Goal: Task Accomplishment & Management: Manage account settings

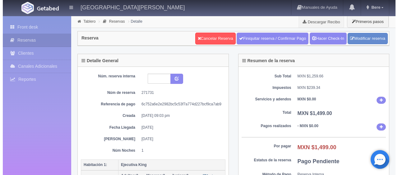
scroll to position [156, 0]
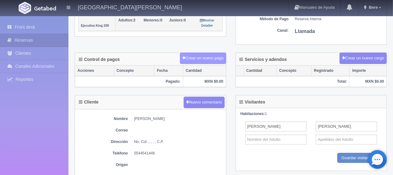
click at [210, 55] on button "Crear un nuevo pago" at bounding box center [203, 59] width 46 height 12
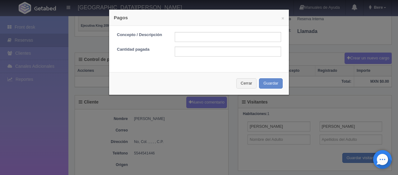
click at [237, 117] on div "× Pagos Concepto / Descripción Cantidad pagada Cerrar Guardar" at bounding box center [199, 87] width 398 height 175
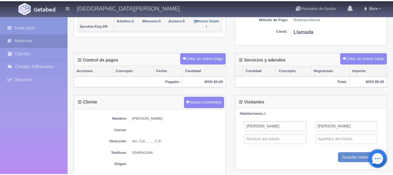
scroll to position [0, 0]
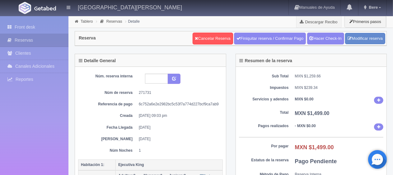
click at [331, 83] on div "Sub Total MXN $1,259.66 Impuestos MXN $239.34 Servicios y adendos MXN $0.00 Tot…" at bounding box center [311, 134] width 151 height 134
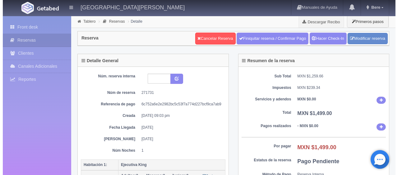
scroll to position [125, 0]
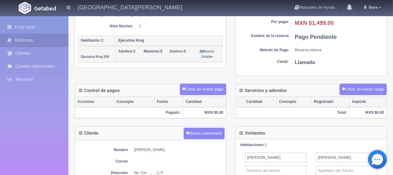
click at [202, 80] on div "Detalle General Núm. reserva interna Núm de reserva 271731 Referencia de pago 6…" at bounding box center [231, 6] width 322 height 155
click at [200, 86] on button "Crear un nuevo pago" at bounding box center [203, 90] width 46 height 12
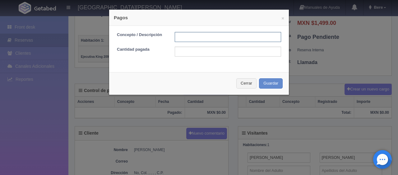
drag, startPoint x: 199, startPoint y: 34, endPoint x: 200, endPoint y: 40, distance: 5.6
click at [199, 34] on input "text" at bounding box center [228, 37] width 106 height 10
type input "Total Tarjeta"
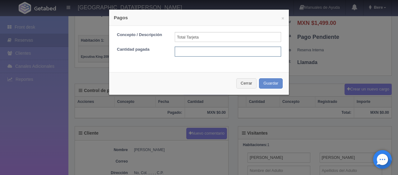
click at [219, 52] on input "text" at bounding box center [228, 52] width 106 height 10
type input "1499"
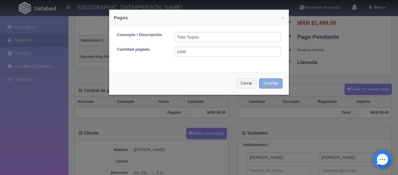
click at [259, 78] on button "Guardar" at bounding box center [271, 83] width 24 height 10
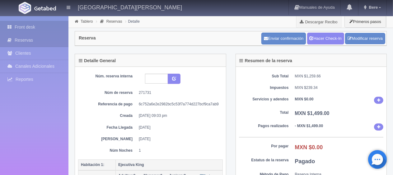
click at [19, 25] on link "Front desk" at bounding box center [34, 27] width 68 height 13
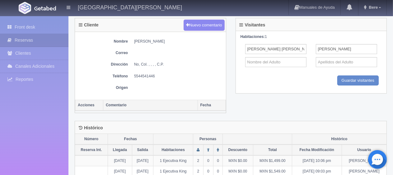
scroll to position [266, 0]
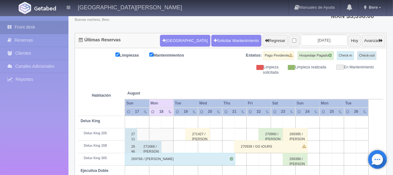
scroll to position [78, 0]
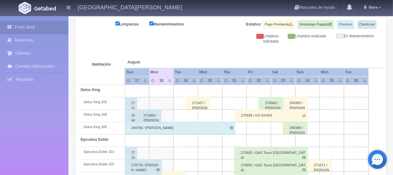
drag, startPoint x: 174, startPoint y: 123, endPoint x: 179, endPoint y: 123, distance: 5.3
click at [174, 123] on div "269766 / Daniel suarez" at bounding box center [180, 128] width 111 height 12
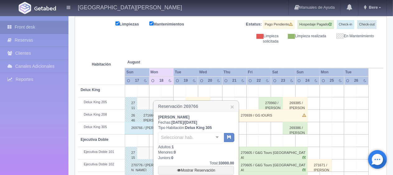
scroll to position [109, 0]
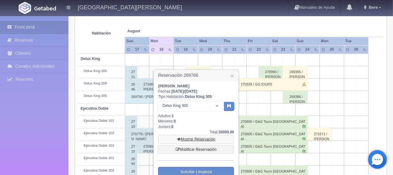
click at [212, 138] on link "Mostrar Reservación" at bounding box center [196, 139] width 76 height 9
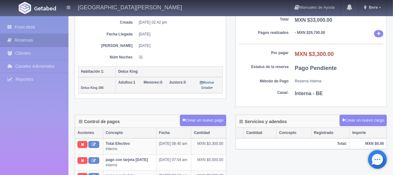
scroll to position [93, 0]
click at [285, 80] on dt "Método de Pago" at bounding box center [264, 81] width 50 height 5
click at [264, 80] on dt "Método de Pago" at bounding box center [264, 81] width 50 height 5
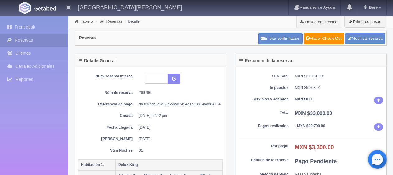
scroll to position [31, 0]
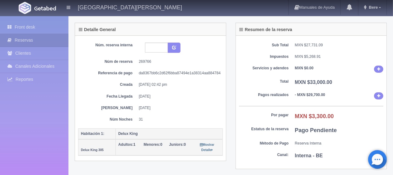
click at [159, 108] on dd "21-08-2025" at bounding box center [178, 108] width 79 height 5
click at [176, 106] on dd "21-08-2025" at bounding box center [178, 108] width 79 height 5
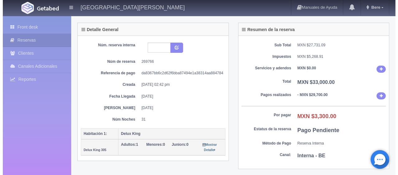
scroll to position [156, 0]
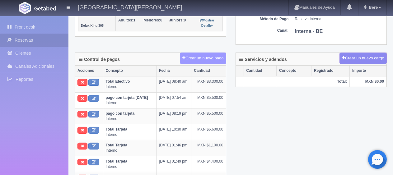
click at [210, 59] on button "Crear un nuevo pago" at bounding box center [203, 59] width 46 height 12
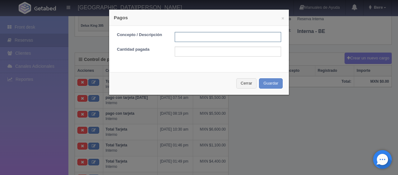
click at [205, 34] on input "text" at bounding box center [228, 37] width 106 height 10
type input "pago con tarjeta"
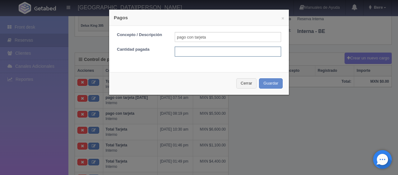
click at [229, 54] on input "text" at bounding box center [228, 52] width 106 height 10
click at [191, 50] on input "text" at bounding box center [228, 52] width 106 height 10
type input "3300"
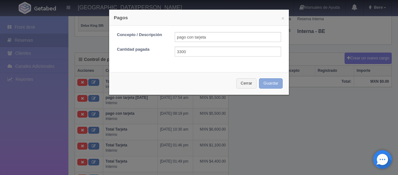
click at [259, 78] on button "Guardar" at bounding box center [271, 83] width 24 height 10
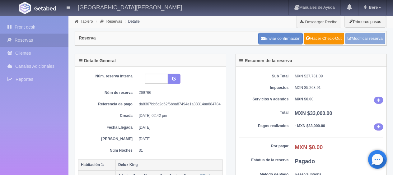
click at [365, 37] on link "Modificar reserva" at bounding box center [365, 39] width 40 height 12
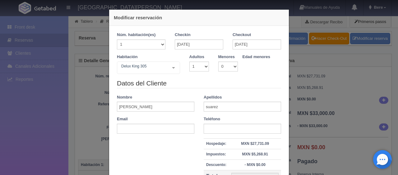
click at [233, 90] on div "Datos del Cliente Nombre [PERSON_NAME] [PERSON_NAME] Email Teléfono Hospedaje: …" at bounding box center [199, 141] width 174 height 125
click at [209, 46] on input "[DATE]" at bounding box center [199, 45] width 49 height 10
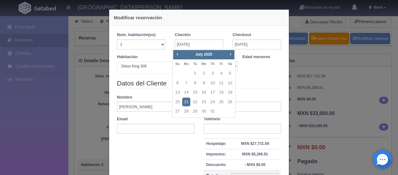
click at [189, 103] on link "21" at bounding box center [186, 102] width 8 height 9
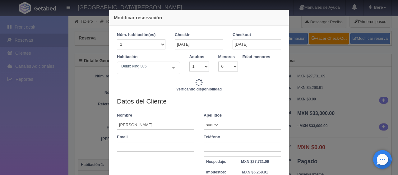
checkbox input "false"
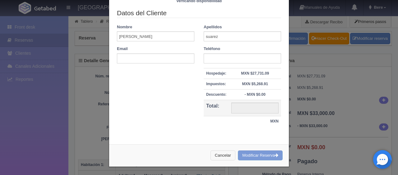
type input "40269.00"
click at [223, 153] on button "Cancelar" at bounding box center [223, 156] width 25 height 10
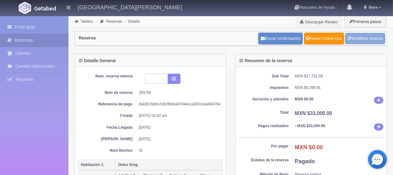
click at [379, 43] on link "Modificar reserva" at bounding box center [365, 39] width 40 height 12
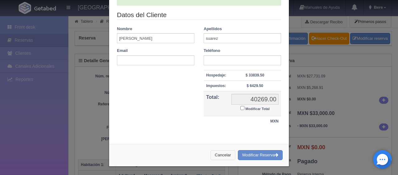
click at [211, 155] on button "Cancelar" at bounding box center [223, 155] width 25 height 10
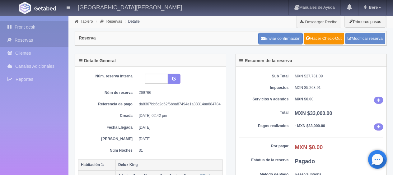
click at [23, 27] on link "Front desk" at bounding box center [34, 27] width 68 height 13
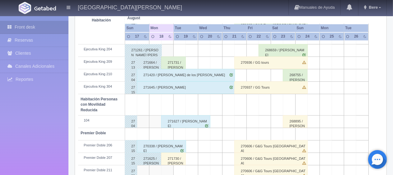
scroll to position [332, 0]
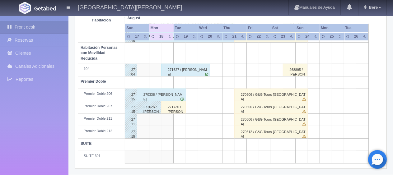
click at [174, 107] on div "271730 / [PERSON_NAME]" at bounding box center [173, 107] width 25 height 12
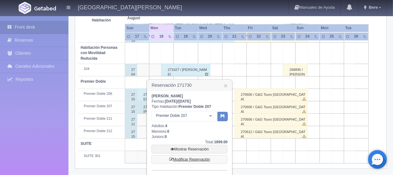
click at [179, 159] on link "Modificar Reservación" at bounding box center [190, 159] width 76 height 9
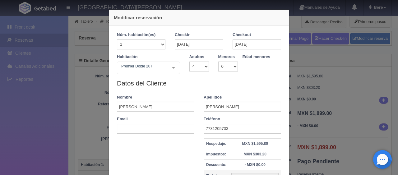
select select "4"
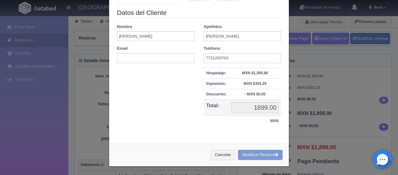
click at [317, 103] on div "Modificar reservación Núm. habitación(es) 1 2 3 4 5 6 7 8 9 10 11 12 13 14 15 1…" at bounding box center [199, 87] width 398 height 175
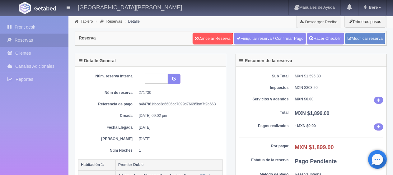
click at [375, 31] on div "Cancelar Reserva Finiquitar reserva / Confirmar Pago Hacer Check-In Modificar r…" at bounding box center [289, 38] width 196 height 15
click at [375, 35] on link "Modificar reserva" at bounding box center [365, 39] width 40 height 12
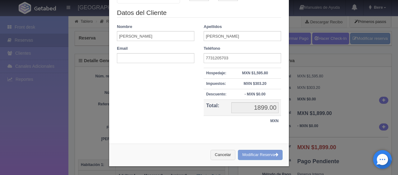
scroll to position [0, 0]
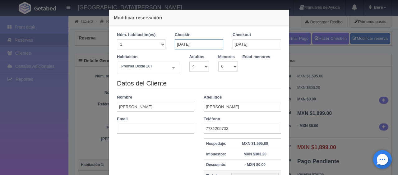
click at [210, 47] on input "[DATE]" at bounding box center [199, 45] width 49 height 10
click at [254, 42] on input "[DATE]" at bounding box center [257, 45] width 49 height 10
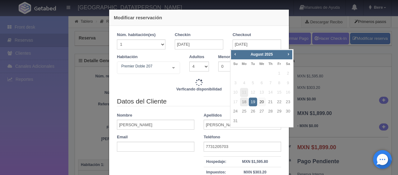
drag, startPoint x: 260, startPoint y: 101, endPoint x: 242, endPoint y: 96, distance: 19.3
click at [261, 101] on link "20" at bounding box center [262, 102] width 8 height 9
type input "20-08-2025"
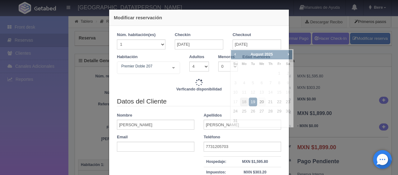
type input "2149.00"
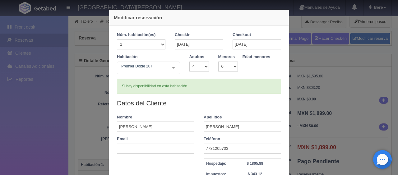
checkbox input "false"
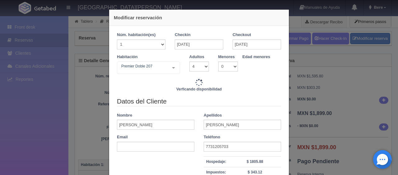
type input "4298.00"
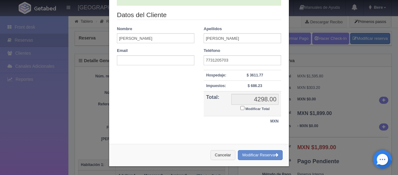
click at [258, 107] on small "Modificar Total" at bounding box center [258, 109] width 24 height 4
click at [245, 106] on input "Modificar Total" at bounding box center [243, 108] width 4 height 4
checkbox input "true"
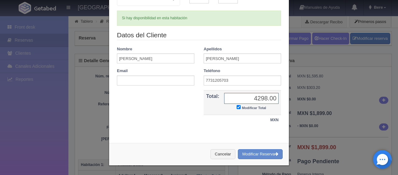
scroll to position [67, 0]
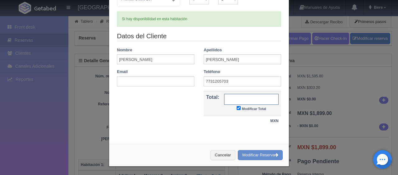
click at [238, 100] on input "text" at bounding box center [251, 99] width 54 height 11
type input "3798"
drag, startPoint x: 262, startPoint y: 154, endPoint x: 227, endPoint y: 17, distance: 141.5
click at [262, 154] on button "Modificar Reserva" at bounding box center [260, 155] width 45 height 10
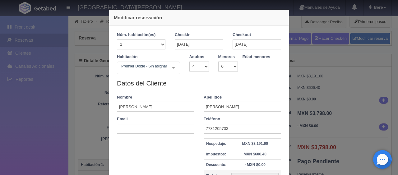
select select "4"
click at [312, 104] on div "Modificar reservación Núm. habitación(es) 1 2 3 4 5 6 7 8 9 10 11 12 13 14 15 1…" at bounding box center [199, 87] width 398 height 175
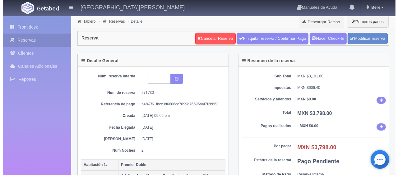
scroll to position [125, 0]
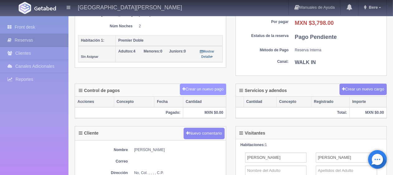
click at [207, 88] on button "Crear un nuevo pago" at bounding box center [203, 90] width 46 height 12
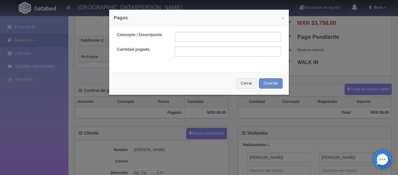
click at [197, 32] on div "Concepto / Descripción Cantidad pagada" at bounding box center [199, 47] width 180 height 42
click at [200, 40] on input "text" at bounding box center [228, 37] width 106 height 10
type input "pago en efectivo"
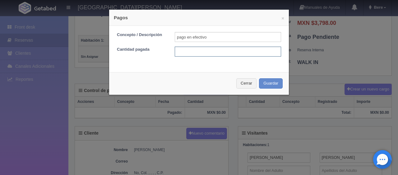
click at [223, 54] on input "text" at bounding box center [228, 52] width 106 height 10
type input "1799"
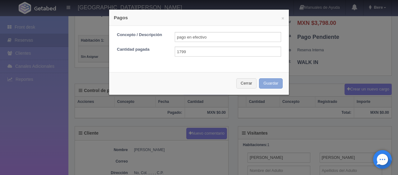
click at [259, 78] on button "Guardar" at bounding box center [271, 83] width 24 height 10
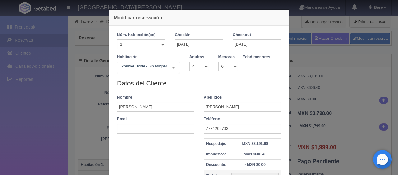
select select "4"
click at [223, 139] on tbody "Hospedaje: MXN $3,191.60 Impuestos: MXN $606.40 Descuento: - MXN $0.00 Total: 3…" at bounding box center [243, 168] width 78 height 59
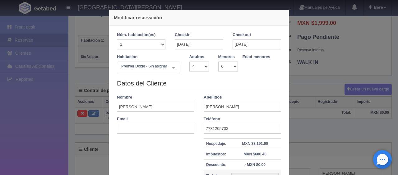
drag, startPoint x: 357, startPoint y: 106, endPoint x: 352, endPoint y: 108, distance: 5.2
click at [357, 107] on div "Modificar reservación Núm. habitación(es) 1 2 3 4 5 6 7 8 9 10 11 12 13 14 15 1…" at bounding box center [199, 87] width 398 height 175
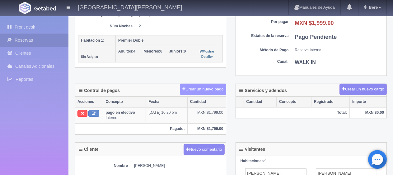
click at [207, 84] on button "Crear un nuevo pago" at bounding box center [203, 90] width 46 height 12
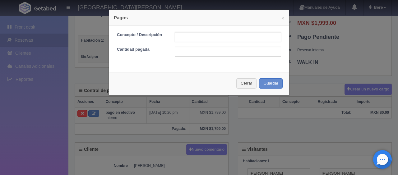
click at [184, 40] on input "text" at bounding box center [228, 37] width 106 height 10
type input "f"
click at [193, 55] on input "text" at bounding box center [228, 52] width 106 height 10
click at [198, 37] on input "des" at bounding box center [228, 37] width 106 height 10
type input "descuento"
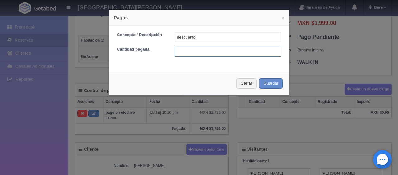
click at [214, 51] on input "text" at bounding box center [228, 52] width 106 height 10
type input "1"
type input "100"
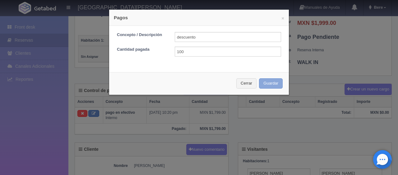
click at [259, 78] on button "Guardar" at bounding box center [271, 83] width 24 height 10
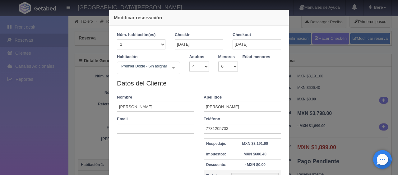
select select "4"
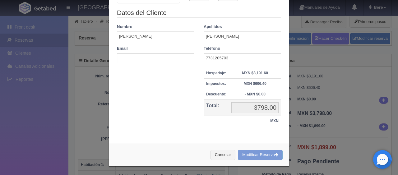
click at [313, 96] on div "Modificar reservación Núm. habitación(es) 1 2 3 4 5 6 7 8 9 10 11 12 13 14 15 1…" at bounding box center [199, 87] width 398 height 175
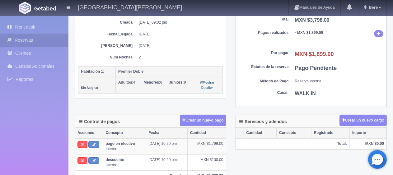
scroll to position [0, 0]
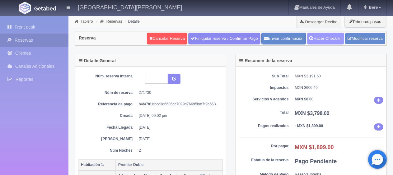
click at [326, 37] on link "Hacer Check-In" at bounding box center [325, 39] width 37 height 12
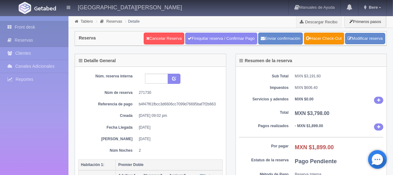
click at [42, 26] on link "Front desk" at bounding box center [34, 27] width 68 height 13
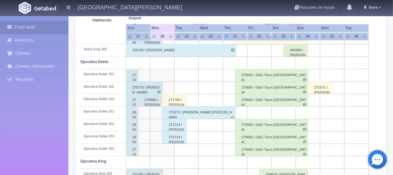
scroll to position [187, 0]
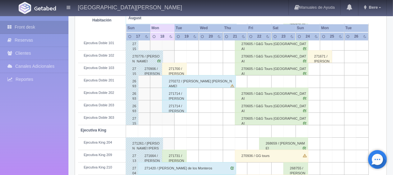
click at [179, 68] on div "271700 / Maria Calvillo" at bounding box center [174, 69] width 25 height 12
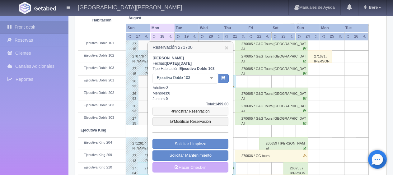
click at [184, 111] on link "Mostrar Reservación" at bounding box center [191, 111] width 76 height 9
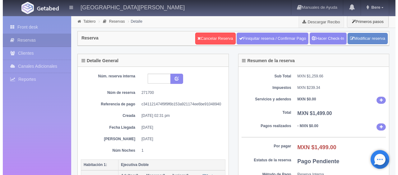
scroll to position [93, 0]
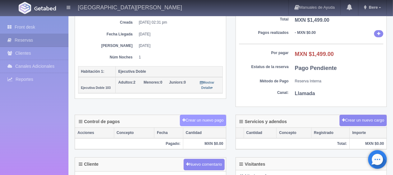
click at [203, 121] on button "Crear un nuevo pago" at bounding box center [203, 121] width 46 height 12
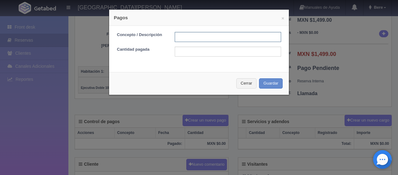
click at [218, 35] on input "text" at bounding box center [228, 37] width 106 height 10
type input "Total Tarjeta"
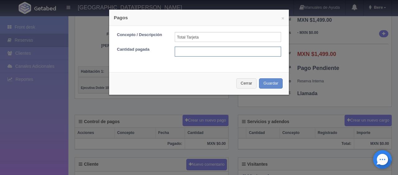
click at [216, 50] on input "text" at bounding box center [228, 52] width 106 height 10
type input "1499"
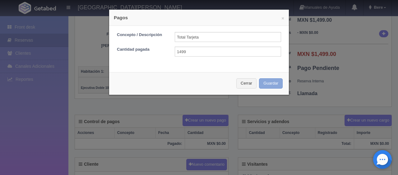
click at [259, 78] on button "Guardar" at bounding box center [271, 83] width 24 height 10
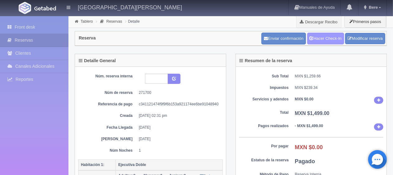
click at [318, 37] on link "Hacer Check-In" at bounding box center [325, 39] width 37 height 12
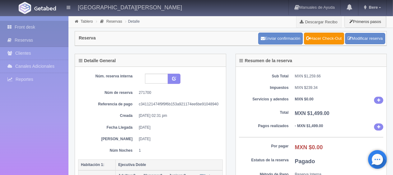
click at [44, 32] on link "Front desk" at bounding box center [34, 27] width 68 height 13
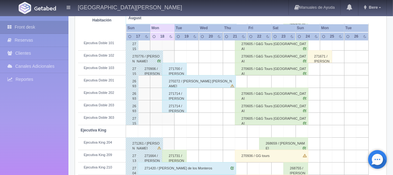
scroll to position [218, 0]
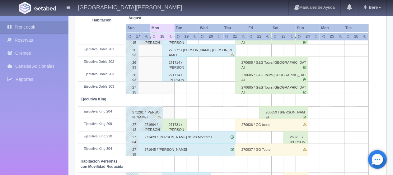
click at [179, 125] on div "271731 / [PERSON_NAME]" at bounding box center [174, 125] width 25 height 12
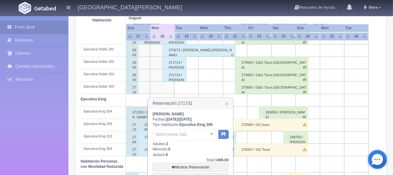
scroll to position [280, 0]
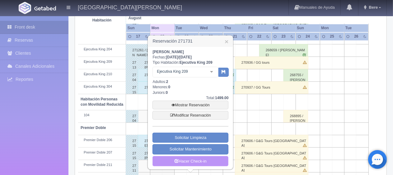
click at [211, 162] on link "Hacer Check-in" at bounding box center [191, 161] width 76 height 11
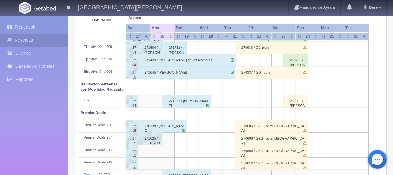
scroll to position [326, 0]
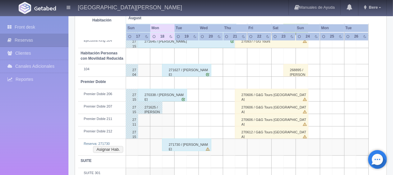
click at [182, 149] on div "271730 / Edith Castillo Castañon" at bounding box center [186, 145] width 49 height 12
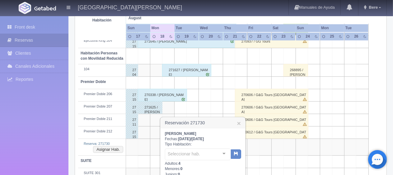
click at [194, 146] on div "Edith Castillo Castañon Fechas: 2025-08-18 / 2025-08-20 Tipo Habitación: Selecc…" at bounding box center [203, 169] width 76 height 77
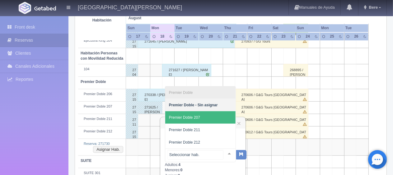
drag, startPoint x: 207, startPoint y: 121, endPoint x: 222, endPoint y: 128, distance: 16.2
click at [207, 121] on span "Premier Doble 207" at bounding box center [200, 117] width 70 height 12
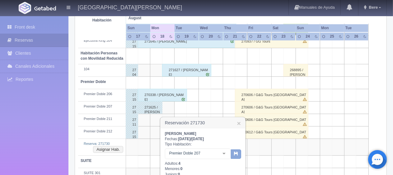
click at [238, 154] on icon "button" at bounding box center [236, 154] width 4 height 4
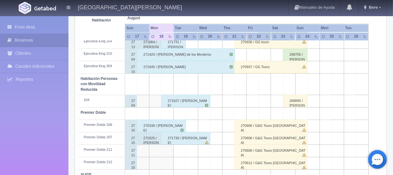
scroll to position [270, 0]
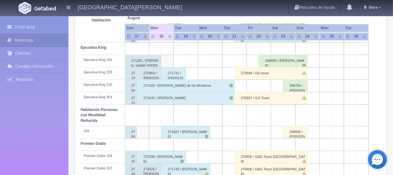
click at [185, 131] on div "271627 / Magdalena Guedea" at bounding box center [185, 132] width 49 height 12
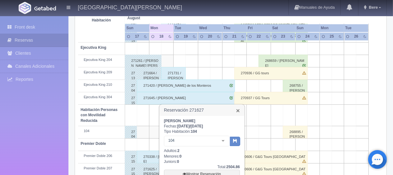
click at [237, 110] on link "×" at bounding box center [238, 110] width 4 height 7
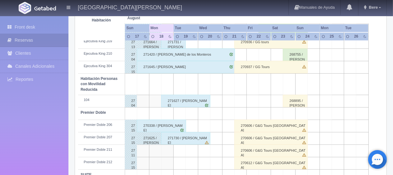
scroll to position [114, 0]
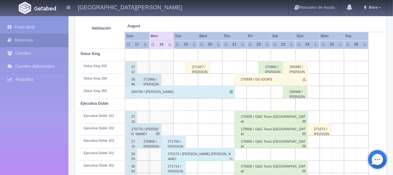
click at [178, 92] on div "269766 / [PERSON_NAME]" at bounding box center [180, 92] width 111 height 12
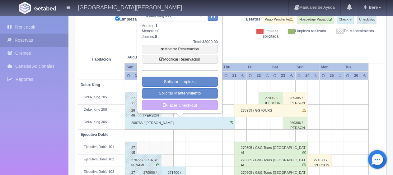
scroll to position [21, 0]
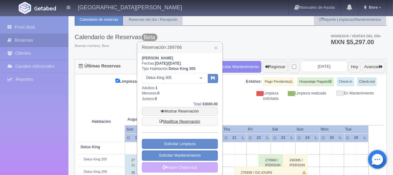
click at [191, 121] on link "Modificar Reservación" at bounding box center [180, 121] width 76 height 9
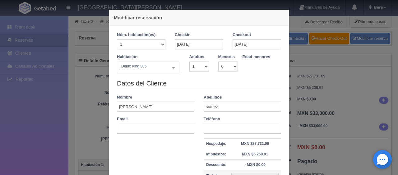
click at [197, 80] on legend "Datos del Cliente" at bounding box center [199, 84] width 164 height 10
click at [249, 50] on div "Checkout [DATE]" at bounding box center [257, 43] width 58 height 22
click at [254, 46] on input "[DATE]" at bounding box center [257, 45] width 49 height 10
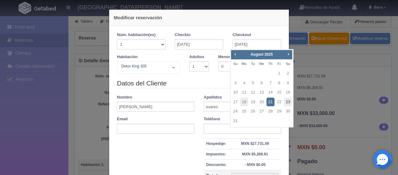
click at [288, 101] on link "23" at bounding box center [288, 102] width 8 height 9
type input "[DATE]"
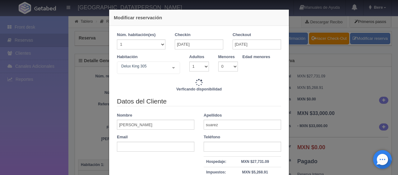
type input "42867.00"
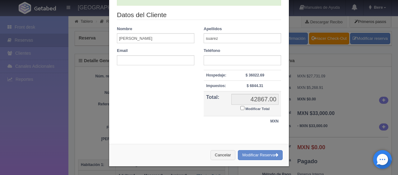
click at [253, 111] on label "Modificar Total" at bounding box center [255, 108] width 29 height 7
click at [245, 110] on input "Modificar Total" at bounding box center [243, 108] width 4 height 4
checkbox input "true"
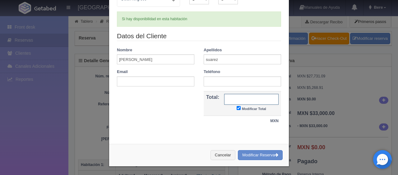
click at [252, 95] on input "text" at bounding box center [251, 99] width 54 height 11
type input "36300"
drag, startPoint x: 255, startPoint y: 152, endPoint x: 221, endPoint y: 16, distance: 140.2
click at [255, 152] on button "Modificar Reserva" at bounding box center [260, 155] width 45 height 10
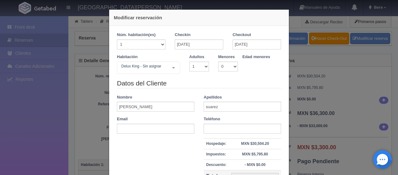
click at [375, 115] on div "Modificar reservación Núm. habitación(es) 1 2 3 4 5 6 7 8 9 10 11 12 13 14 15 1…" at bounding box center [199, 87] width 398 height 175
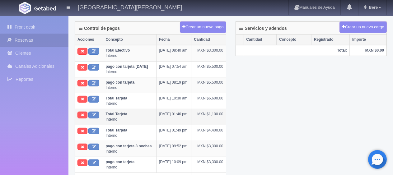
scroll to position [125, 0]
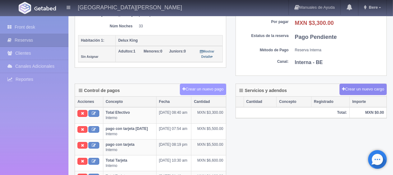
click at [214, 87] on button "Crear un nuevo pago" at bounding box center [203, 90] width 46 height 12
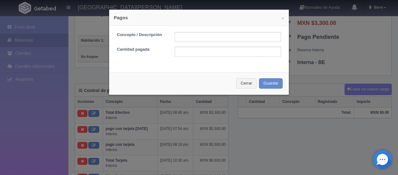
click at [200, 28] on div "Concepto / Descripción Cantidad pagada" at bounding box center [199, 47] width 180 height 42
click at [199, 35] on input "text" at bounding box center [228, 37] width 106 height 10
click at [313, 123] on div "× Pagos Concepto / Descripción Cantidad pagada Cerrar Guardar" at bounding box center [199, 87] width 398 height 175
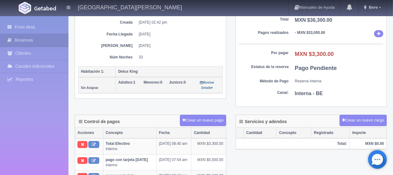
scroll to position [0, 0]
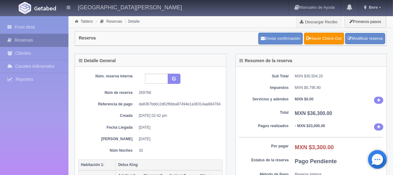
click at [59, 39] on link "Reservas" at bounding box center [34, 40] width 68 height 13
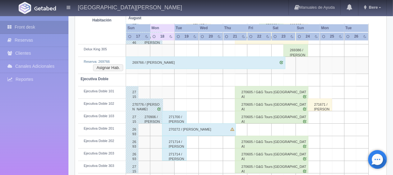
scroll to position [125, 0]
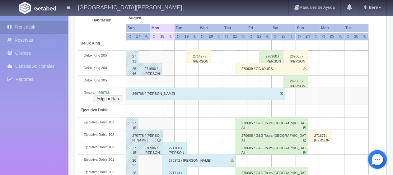
click at [149, 92] on div "269766 / [PERSON_NAME]" at bounding box center [205, 94] width 159 height 12
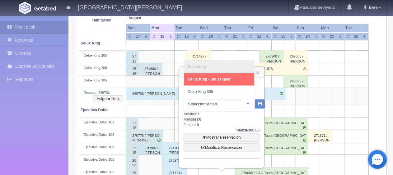
click at [235, 92] on span "Delux King 305" at bounding box center [219, 92] width 70 height 12
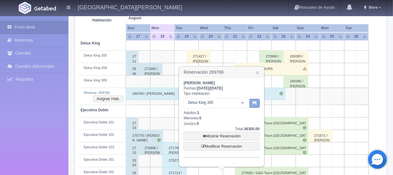
click at [255, 101] on icon "button" at bounding box center [255, 103] width 4 height 4
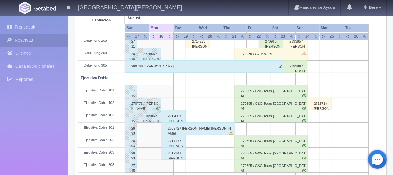
scroll to position [139, 0]
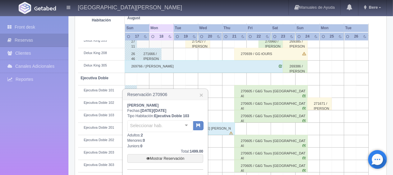
click at [110, 123] on td "Ejecutiva Doble 201" at bounding box center [101, 129] width 47 height 12
click at [202, 96] on link "×" at bounding box center [202, 95] width 4 height 7
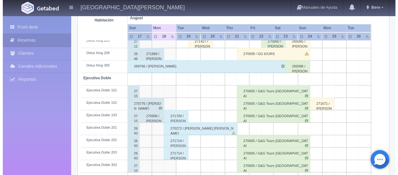
scroll to position [0, 0]
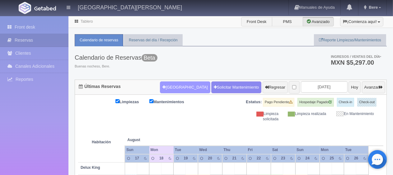
click at [179, 89] on button "[GEOGRAPHIC_DATA]" at bounding box center [185, 88] width 50 height 12
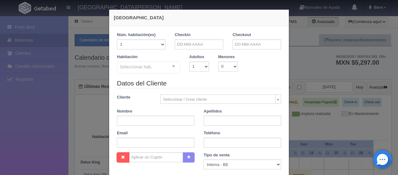
checkbox input "false"
click at [199, 45] on input "text" at bounding box center [199, 45] width 49 height 10
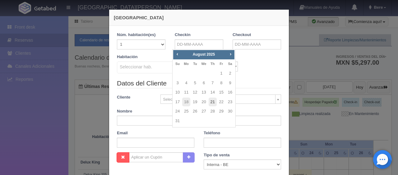
click at [213, 103] on link "21" at bounding box center [213, 102] width 8 height 9
type input "21-08-2025"
checkbox input "false"
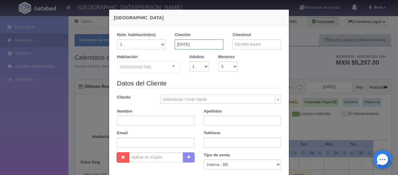
drag, startPoint x: 203, startPoint y: 41, endPoint x: 239, endPoint y: 75, distance: 49.3
click at [203, 41] on input "21-08-2025" at bounding box center [199, 45] width 49 height 10
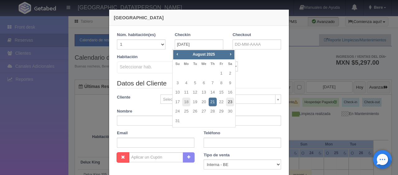
click at [227, 102] on link "23" at bounding box center [230, 102] width 8 height 9
type input "23-08-2025"
checkbox input "false"
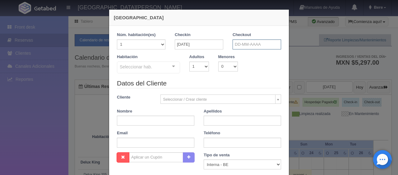
click at [247, 42] on input "text" at bounding box center [257, 45] width 49 height 10
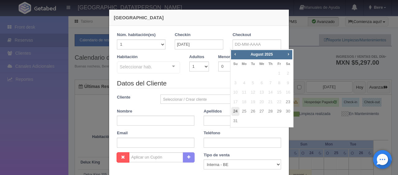
click at [235, 109] on link "24" at bounding box center [236, 111] width 8 height 9
type input "24-08-2025"
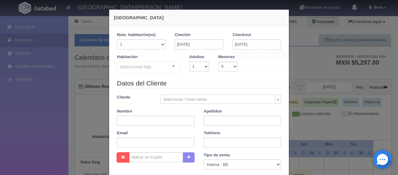
click at [145, 72] on div "Seleccionar hab." at bounding box center [148, 68] width 63 height 12
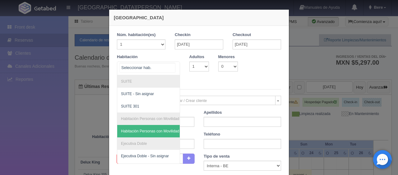
scroll to position [31, 0]
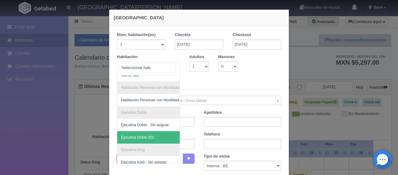
click at [143, 136] on span "Ejecutiva Doble 201" at bounding box center [137, 137] width 33 height 4
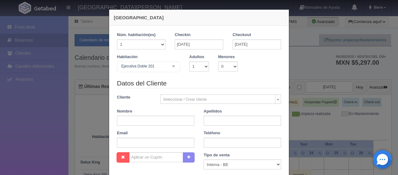
checkbox input "false"
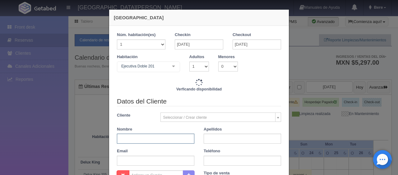
click at [144, 137] on input "text" at bounding box center [156, 139] width 78 height 10
type input "1299.00"
checkbox input "false"
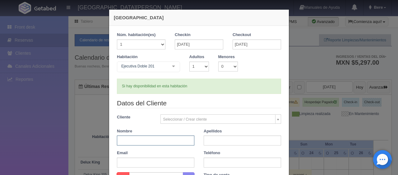
paste input "DANIEL SUAREZ"
drag, startPoint x: 139, startPoint y: 138, endPoint x: 131, endPoint y: 139, distance: 7.2
click at [131, 139] on input "DANIEL SUAREZ" at bounding box center [156, 141] width 78 height 10
type input "DANIEL"
paste input "SUAREZ"
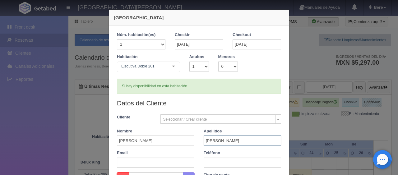
type input "SUAREZ"
click at [214, 160] on input "text" at bounding box center [243, 163] width 78 height 10
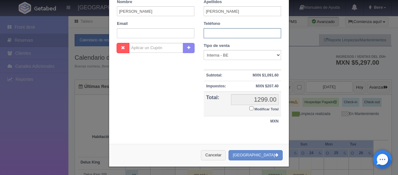
scroll to position [5, 0]
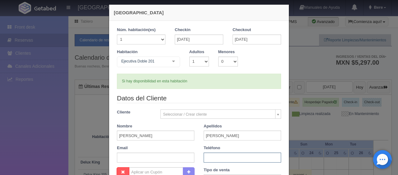
click at [221, 161] on input "text" at bounding box center [243, 158] width 78 height 10
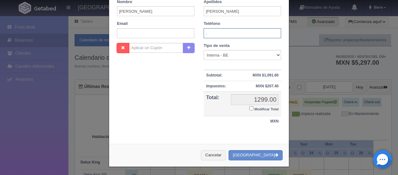
type input "."
click at [261, 111] on td "1299.00 1299.00 Modificar Total" at bounding box center [255, 104] width 53 height 25
click at [260, 108] on small "Modificar Total" at bounding box center [267, 109] width 24 height 4
click at [254, 108] on input "Modificar Total" at bounding box center [252, 108] width 4 height 4
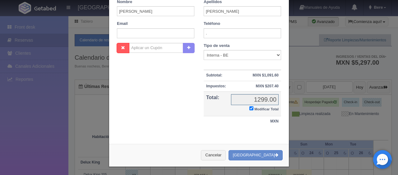
checkbox input "true"
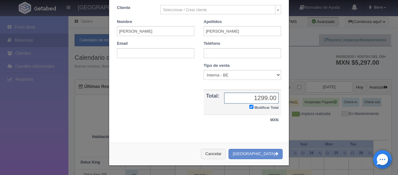
scroll to position [108, 0]
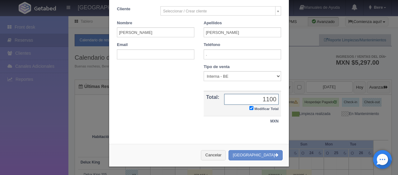
type input "1100"
click at [242, 77] on select "Correo Electronico Interna - BE Llamada OTA Externa Otro WALK IN" at bounding box center [243, 76] width 78 height 10
click at [204, 71] on select "Correo Electronico Interna - BE Llamada OTA Externa Otro WALK IN" at bounding box center [243, 76] width 78 height 10
click at [265, 156] on button "[GEOGRAPHIC_DATA]" at bounding box center [256, 155] width 54 height 10
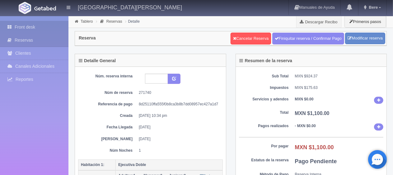
click at [43, 29] on link "Front desk" at bounding box center [34, 27] width 68 height 13
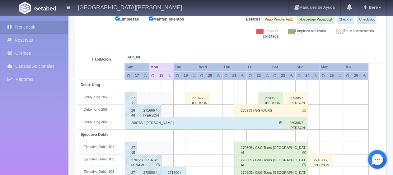
scroll to position [145, 0]
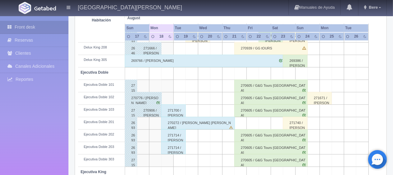
click at [297, 118] on div "271740 / [PERSON_NAME]" at bounding box center [295, 123] width 25 height 12
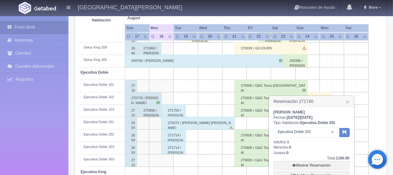
scroll to position [176, 0]
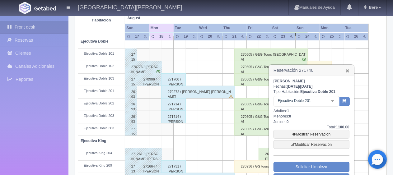
click at [347, 69] on link "×" at bounding box center [348, 71] width 4 height 7
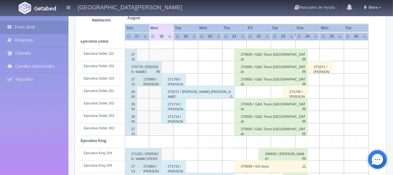
scroll to position [145, 0]
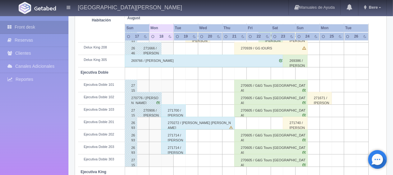
click at [296, 62] on div "269386 / [PERSON_NAME]" at bounding box center [295, 61] width 25 height 12
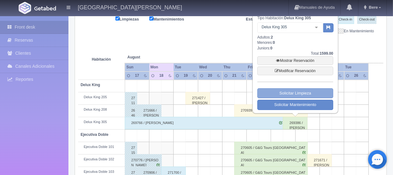
scroll to position [52, 0]
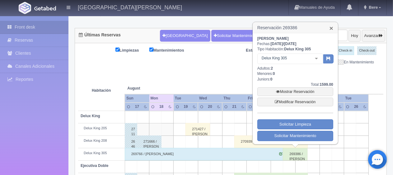
click at [332, 29] on link "×" at bounding box center [332, 28] width 4 height 7
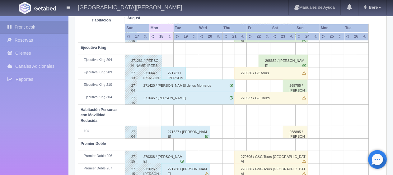
scroll to position [332, 0]
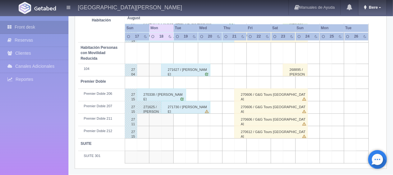
click at [372, 6] on span "Bere" at bounding box center [372, 7] width 11 height 5
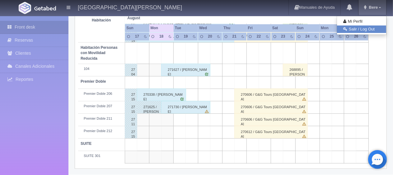
click at [366, 29] on link "Salir / Log Out" at bounding box center [361, 30] width 49 height 8
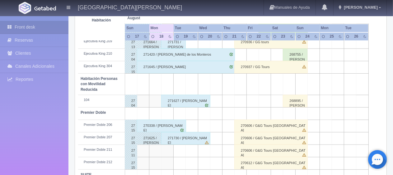
scroll to position [332, 0]
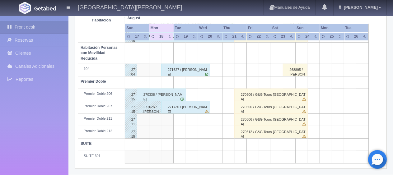
click at [132, 121] on div "271107 / [PERSON_NAME]" at bounding box center [131, 120] width 12 height 12
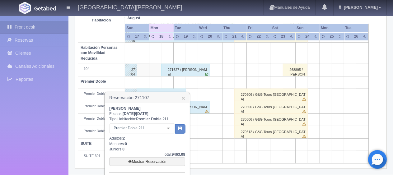
scroll to position [364, 0]
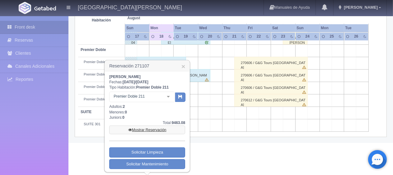
click at [143, 129] on link "Mostrar Reservación" at bounding box center [147, 130] width 76 height 9
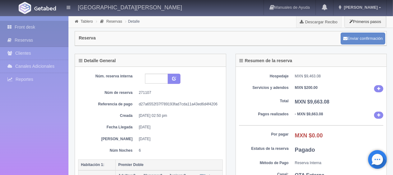
click at [30, 24] on link "Front desk" at bounding box center [34, 27] width 68 height 13
